Goal: Information Seeking & Learning: Check status

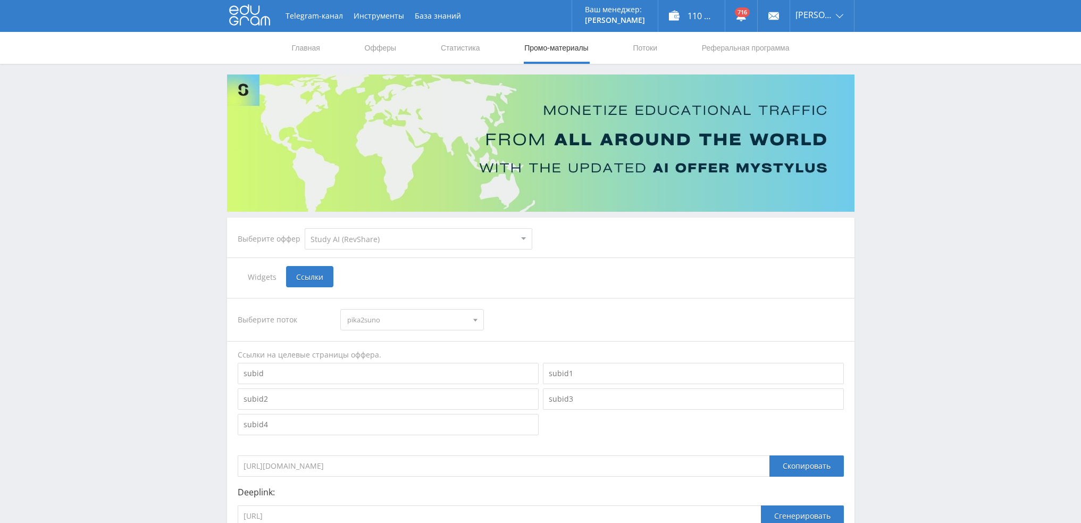
select select "376"
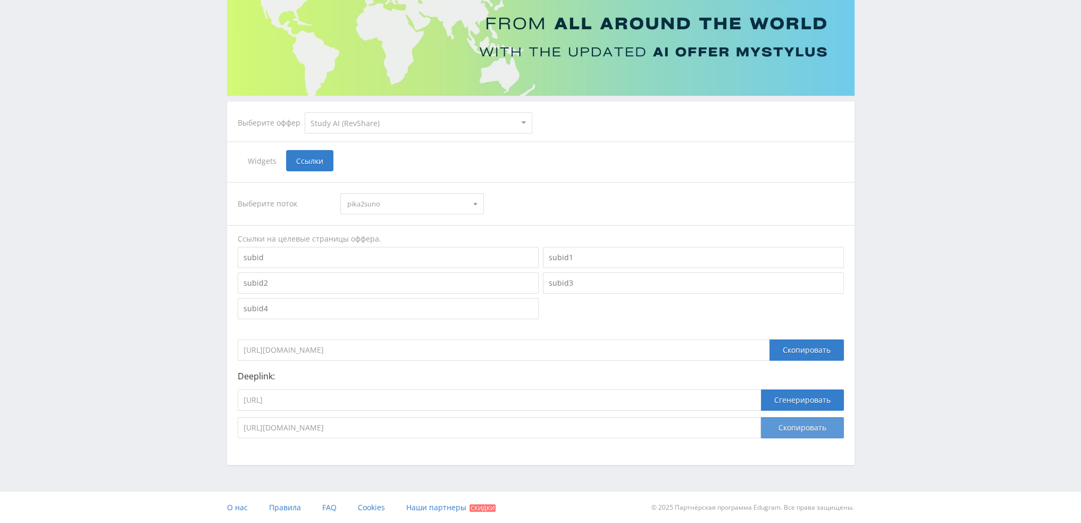
click at [810, 424] on button "Скопировать" at bounding box center [802, 427] width 83 height 21
click at [797, 429] on button "Скопировать" at bounding box center [802, 427] width 83 height 21
click at [806, 428] on button "Скопировать" at bounding box center [802, 427] width 83 height 21
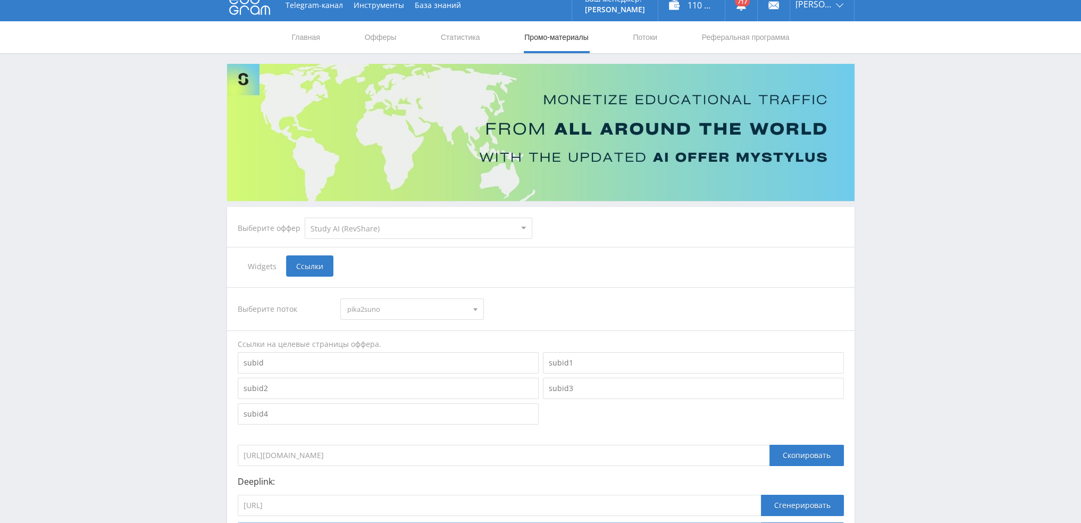
scroll to position [0, 0]
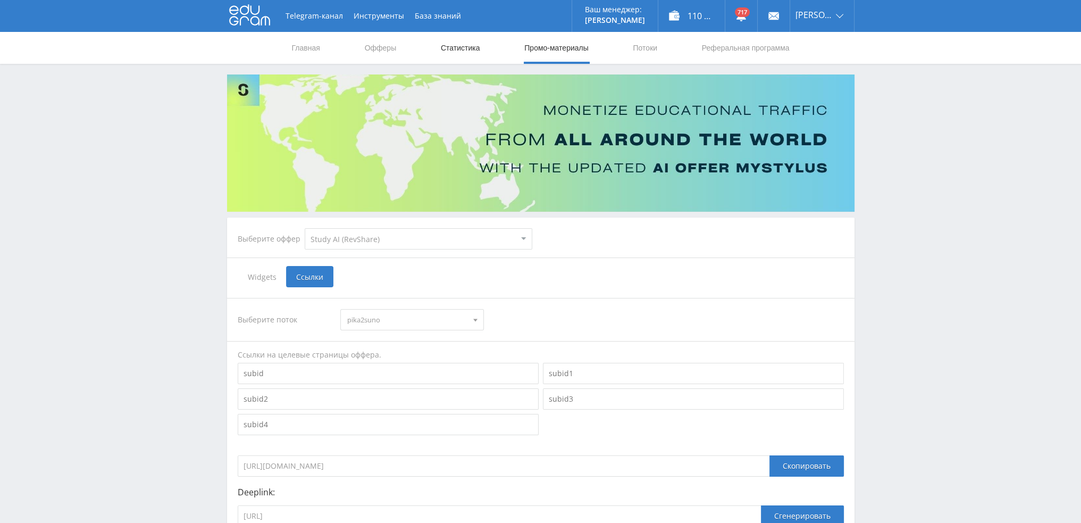
click at [455, 42] on link "Статистика" at bounding box center [460, 48] width 41 height 32
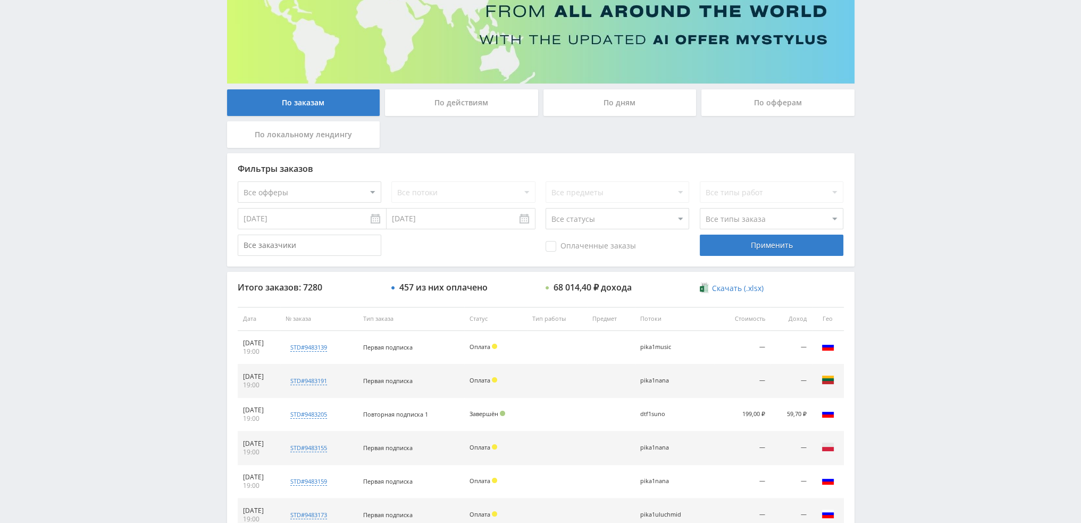
scroll to position [49, 0]
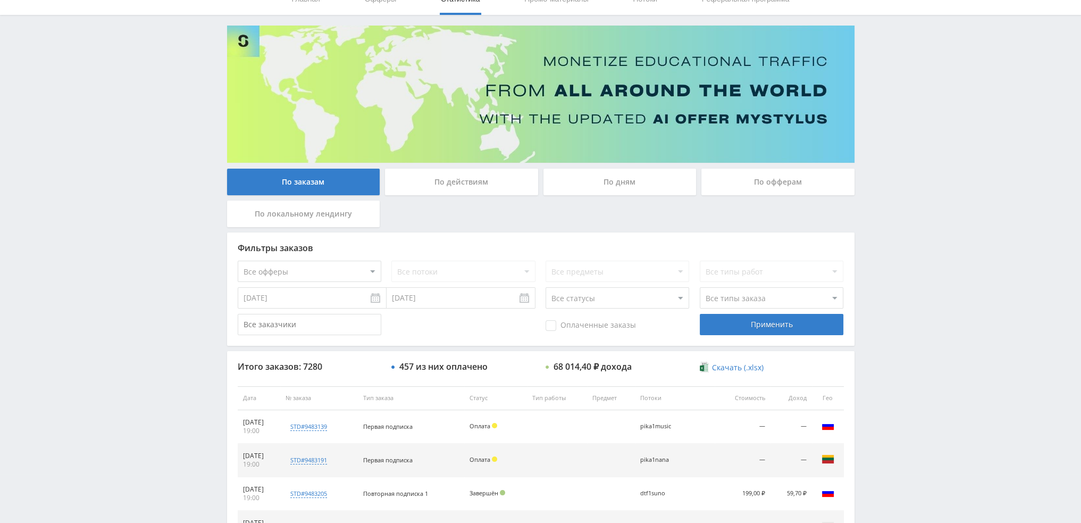
click at [595, 180] on div "По дням" at bounding box center [619, 182] width 153 height 27
click at [0, 0] on input "По дням" at bounding box center [0, 0] width 0 height 0
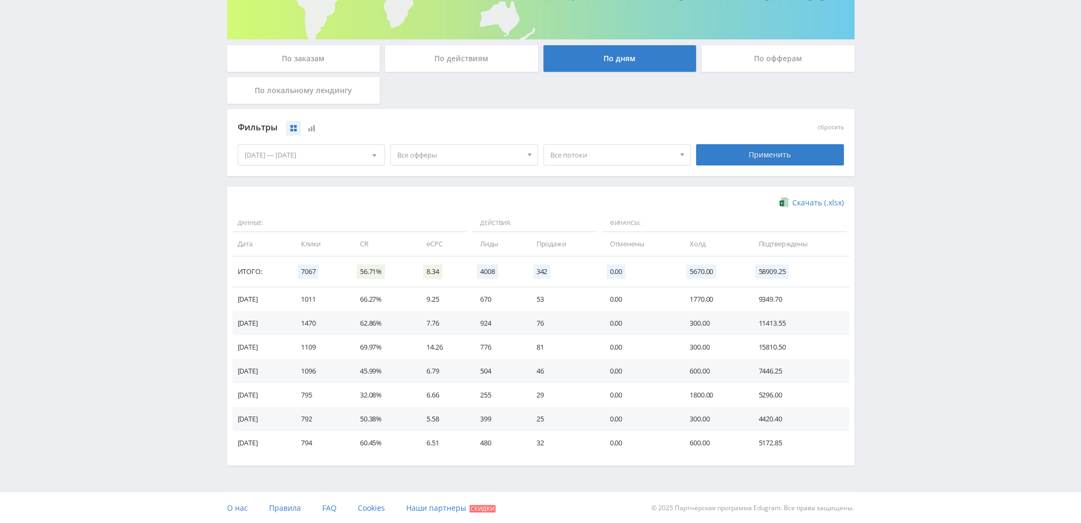
scroll to position [0, 0]
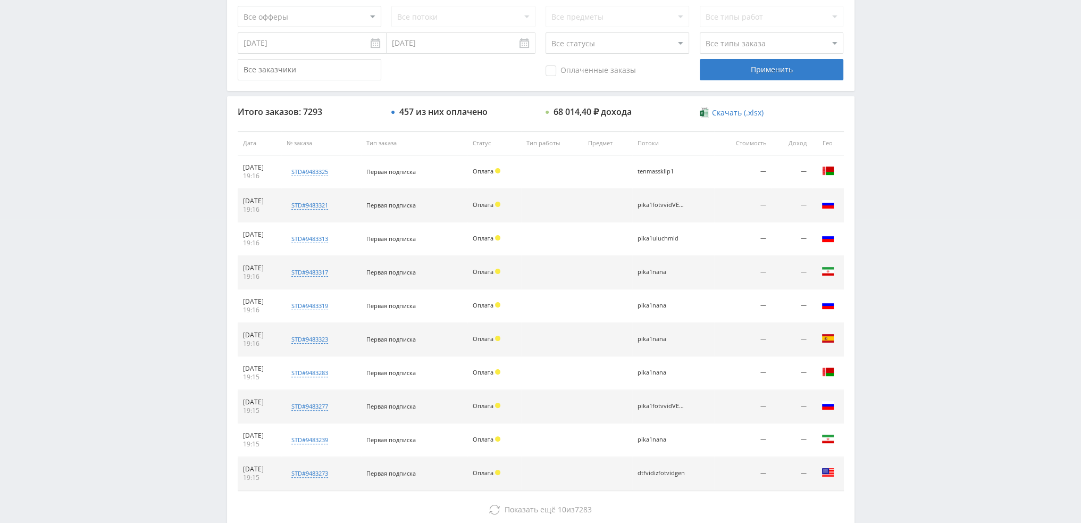
scroll to position [319, 0]
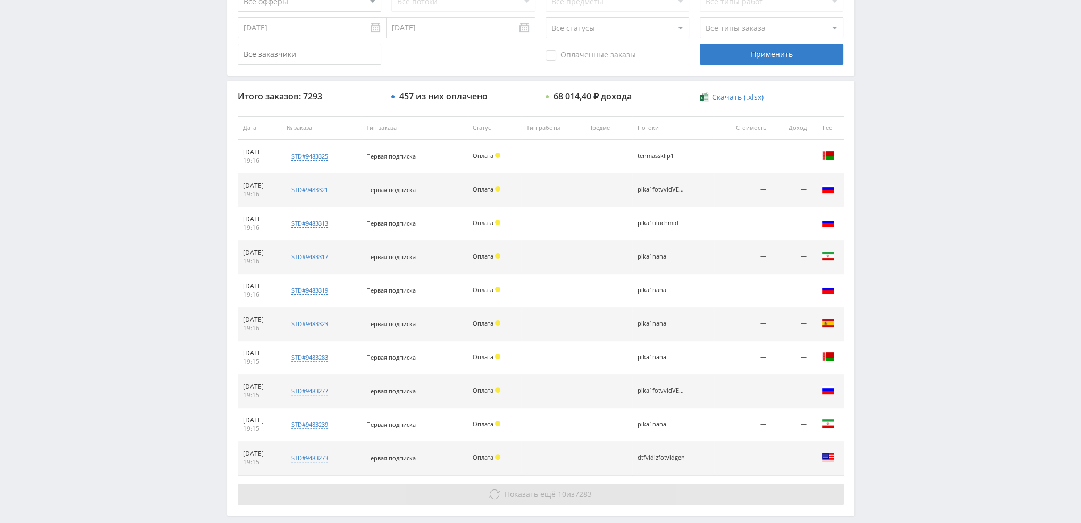
click at [591, 497] on span "7283" at bounding box center [583, 494] width 17 height 10
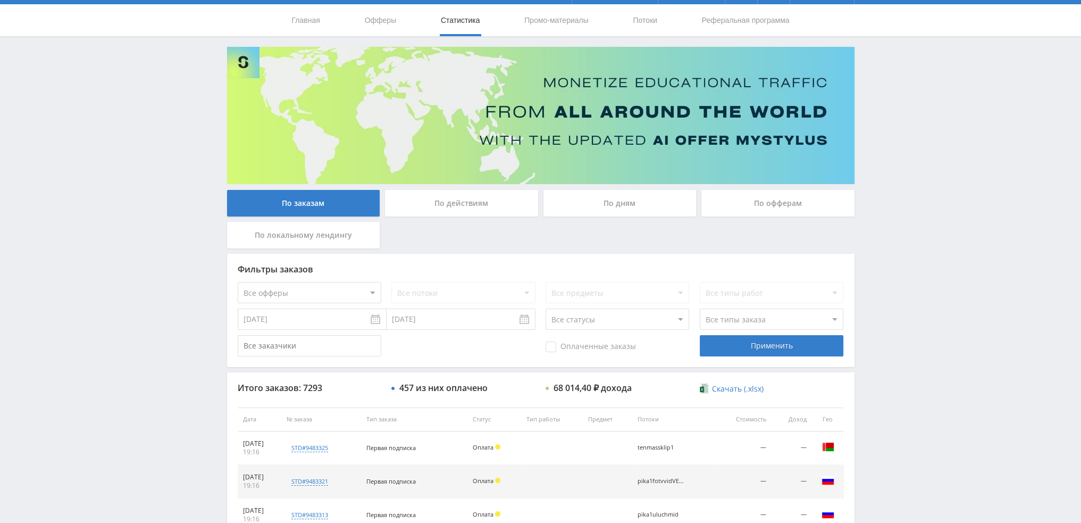
scroll to position [0, 0]
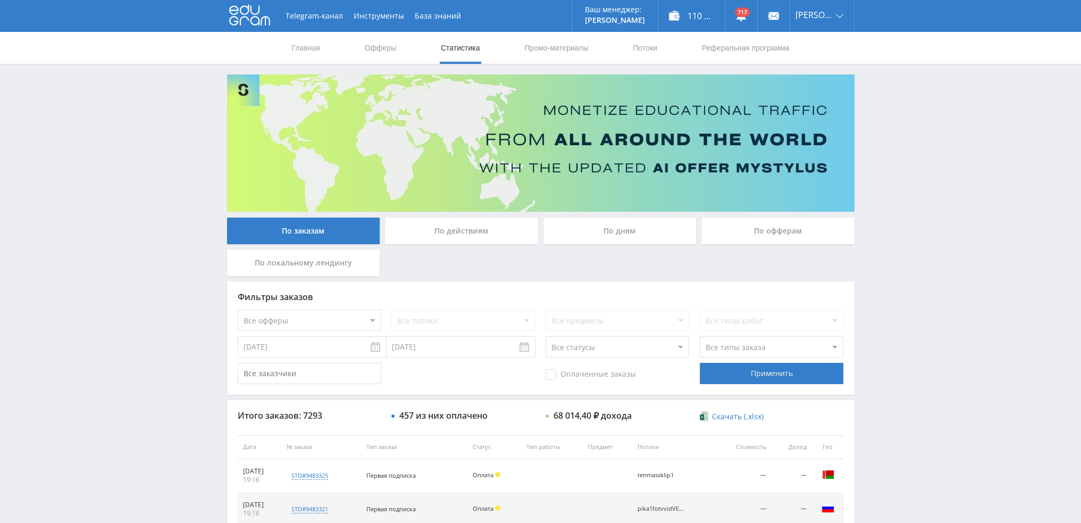
click at [593, 223] on div "По дням" at bounding box center [619, 230] width 153 height 27
click at [0, 0] on input "По дням" at bounding box center [0, 0] width 0 height 0
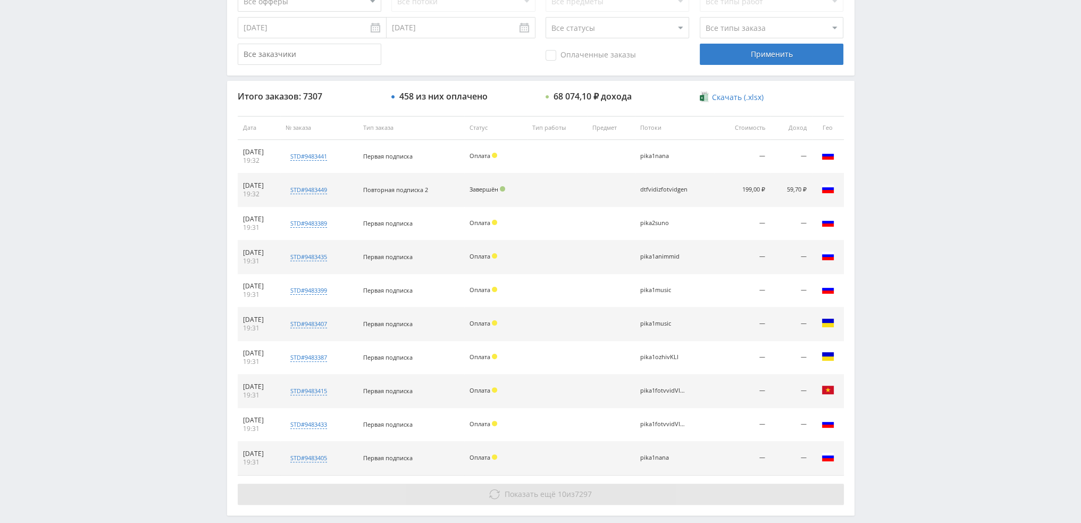
click at [550, 497] on span "Показать ещё" at bounding box center [529, 494] width 51 height 10
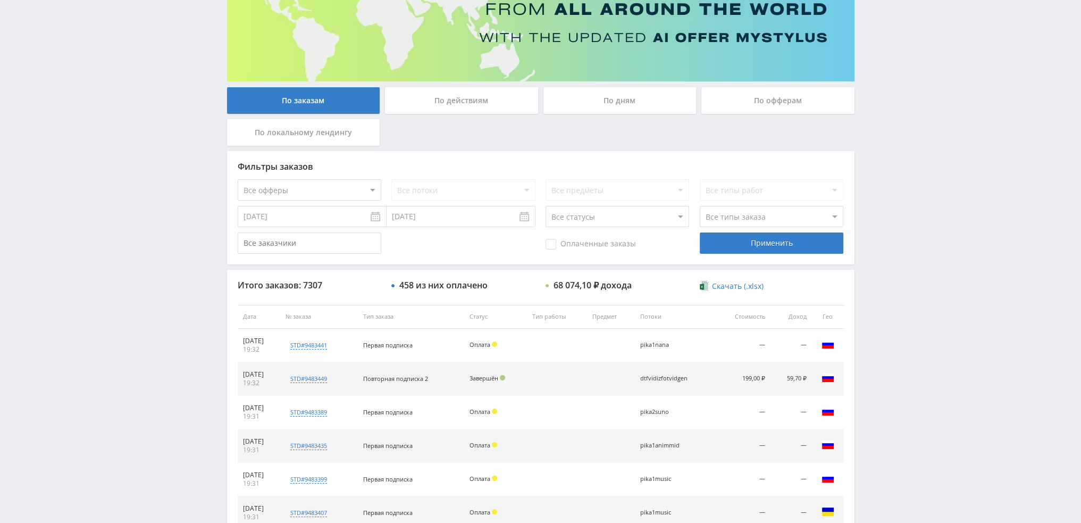
scroll to position [53, 0]
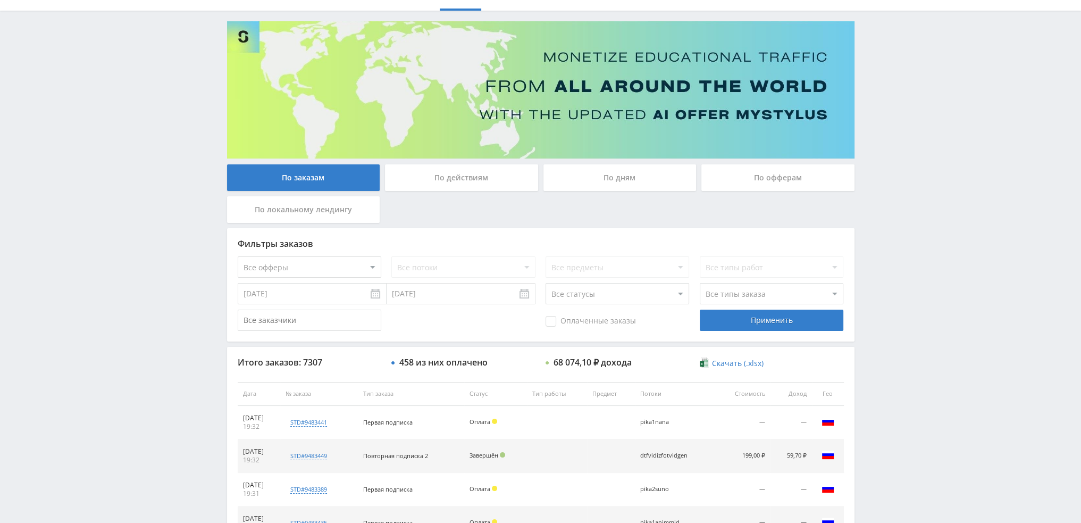
click at [615, 172] on div "По дням" at bounding box center [619, 177] width 153 height 27
click at [0, 0] on input "По дням" at bounding box center [0, 0] width 0 height 0
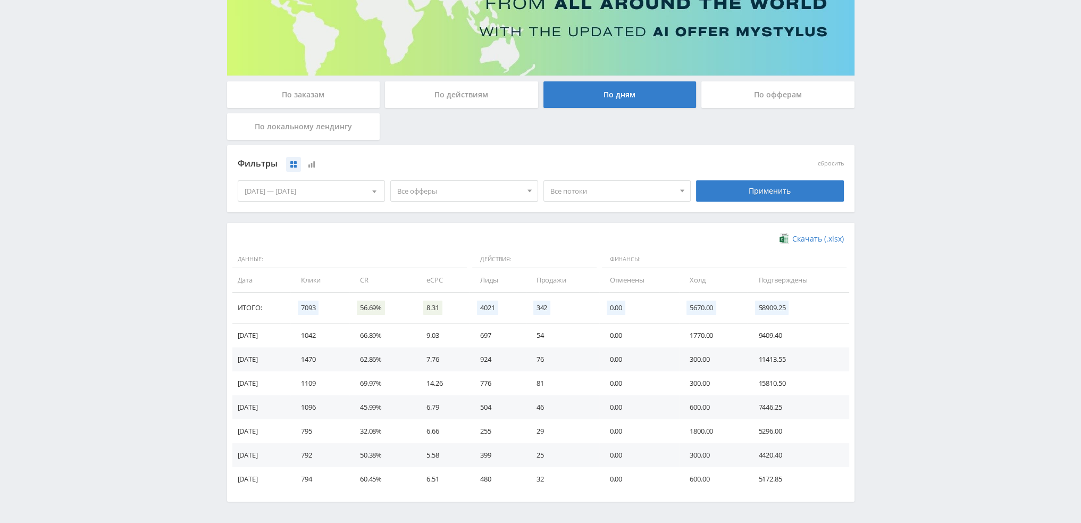
scroll to position [0, 0]
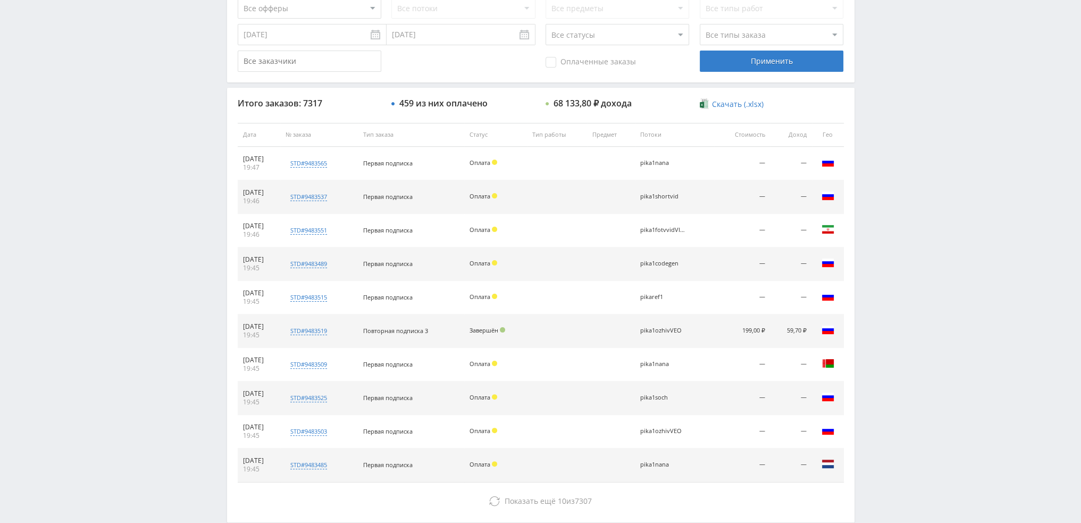
scroll to position [319, 0]
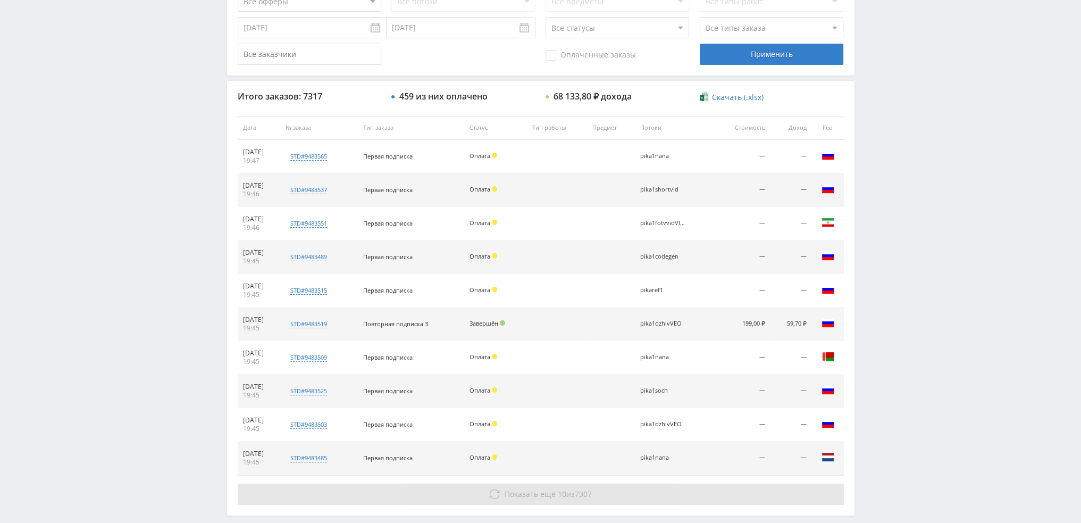
click at [544, 496] on span "Показать ещё" at bounding box center [529, 494] width 51 height 10
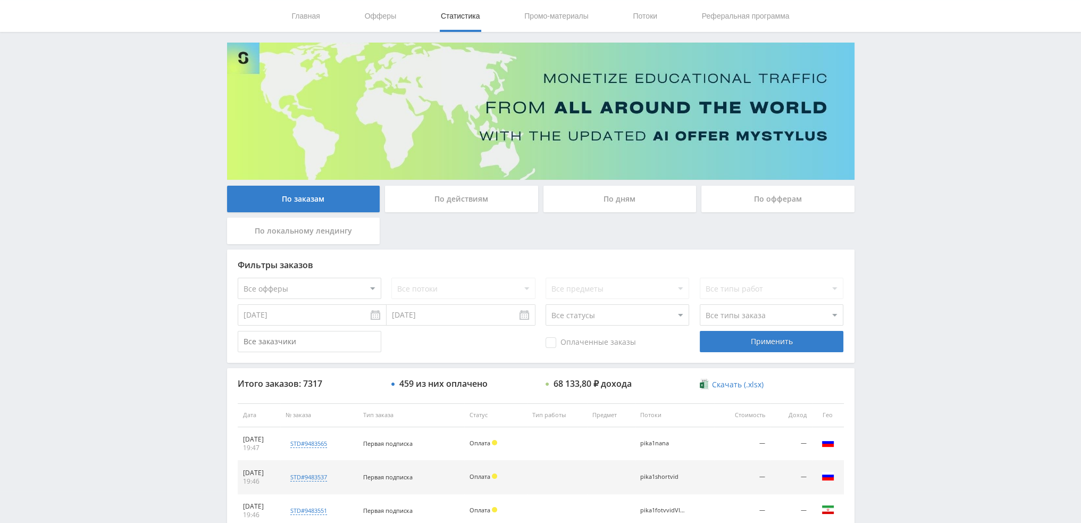
scroll to position [0, 0]
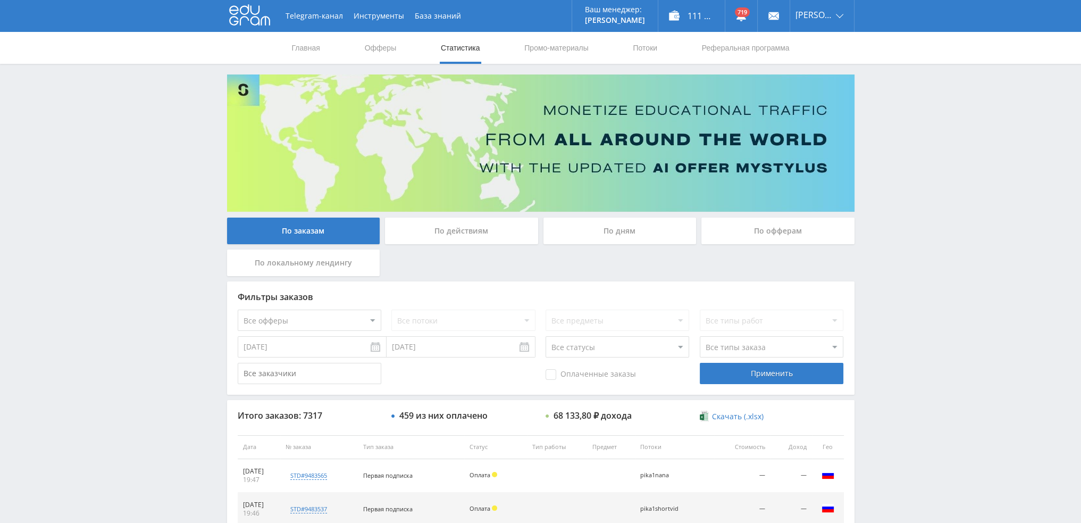
click at [607, 231] on div "По дням" at bounding box center [619, 230] width 153 height 27
click at [0, 0] on input "По дням" at bounding box center [0, 0] width 0 height 0
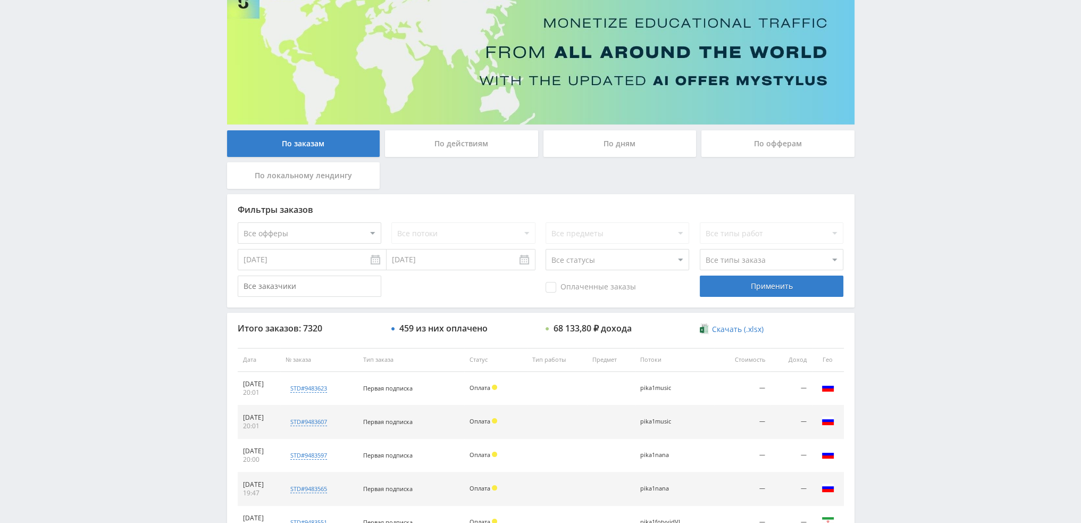
scroll to position [49, 0]
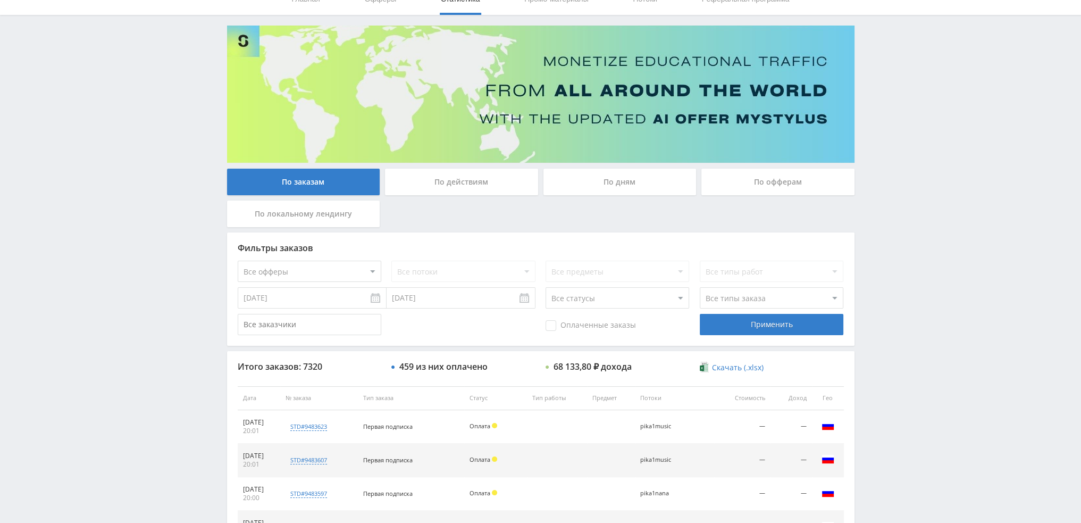
click at [652, 187] on div "По дням" at bounding box center [619, 182] width 153 height 27
click at [0, 0] on input "По дням" at bounding box center [0, 0] width 0 height 0
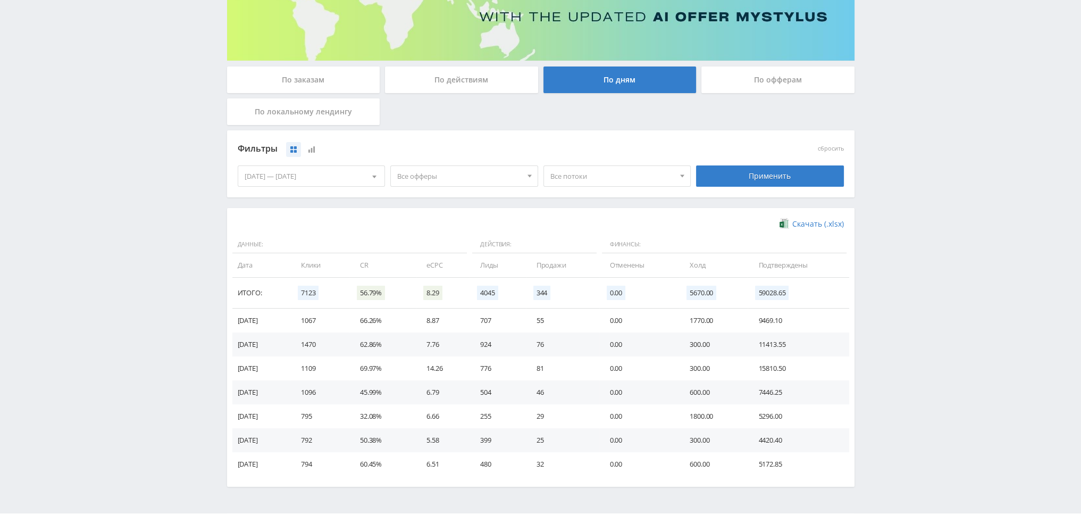
scroll to position [172, 0]
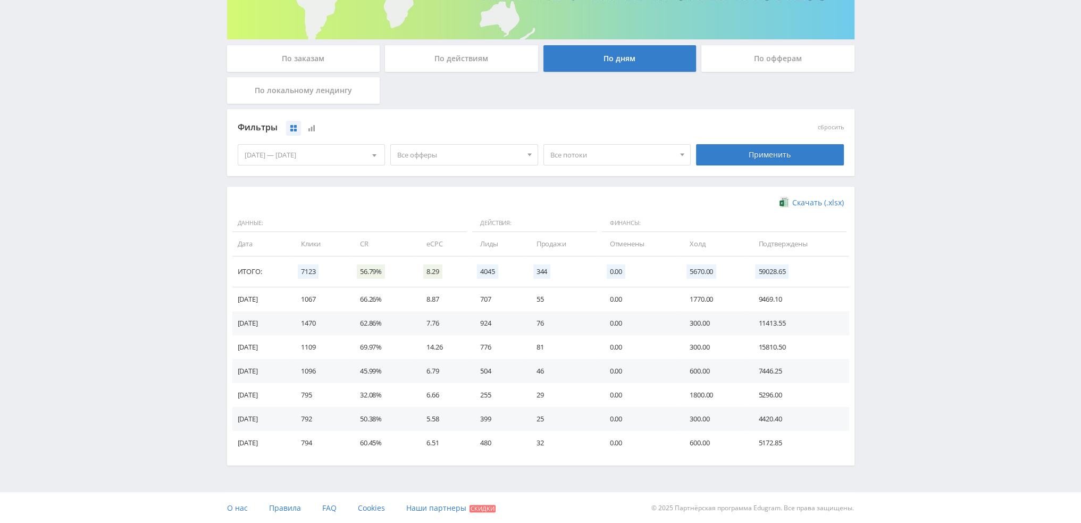
click at [636, 157] on span "Все потоки" at bounding box center [612, 155] width 124 height 20
click at [473, 162] on span "Все офферы" at bounding box center [459, 155] width 124 height 20
click at [435, 269] on button "Study AI (RevShare)" at bounding box center [464, 265] width 147 height 15
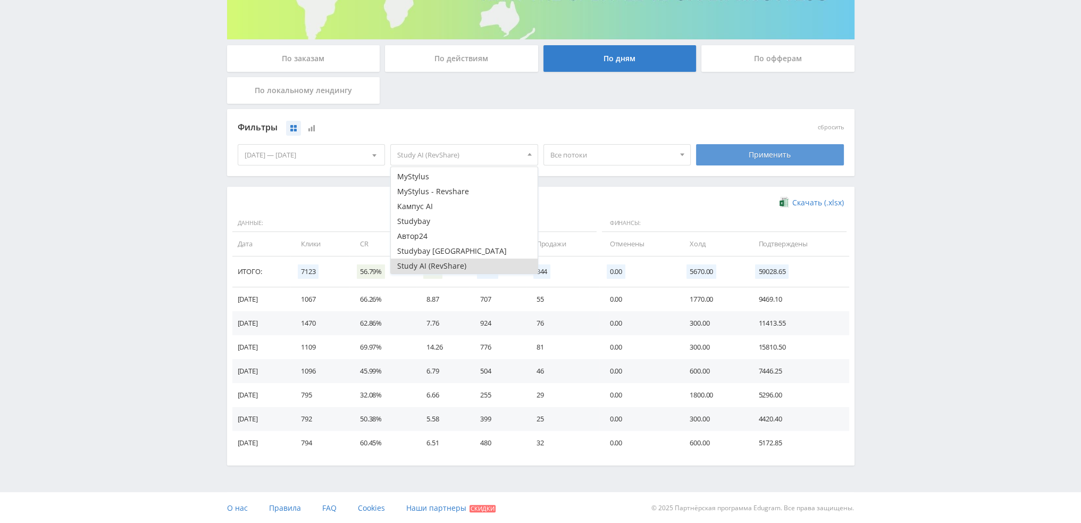
click at [768, 154] on div "Применить" at bounding box center [770, 154] width 148 height 21
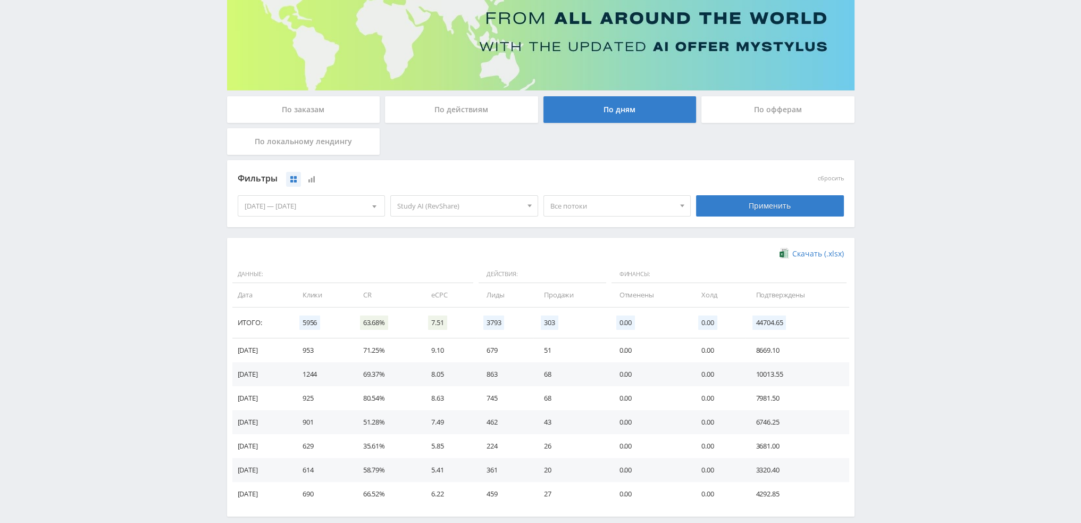
scroll to position [172, 0]
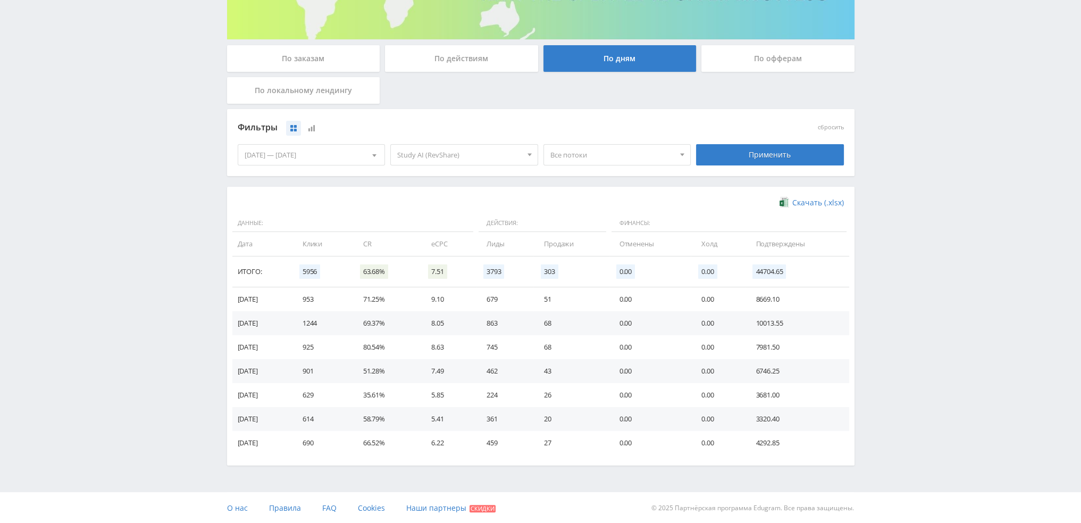
click at [575, 153] on span "Все потоки" at bounding box center [612, 155] width 124 height 20
click at [578, 186] on button "pika2suno" at bounding box center [617, 189] width 147 height 15
click at [824, 140] on div "Применить" at bounding box center [769, 155] width 153 height 30
click at [807, 155] on div "Применить" at bounding box center [770, 154] width 148 height 21
